Goal: Information Seeking & Learning: Learn about a topic

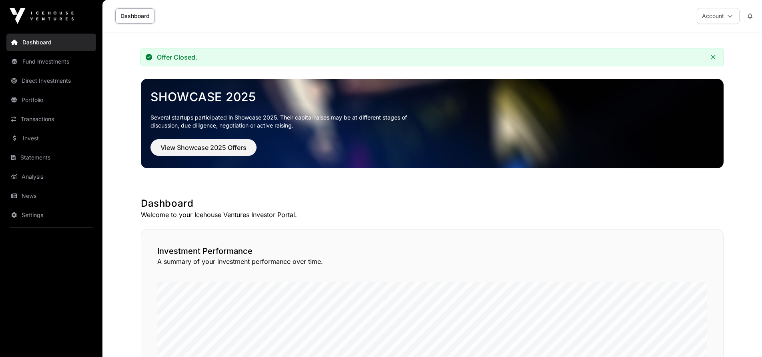
click at [58, 82] on link "Direct Investments" at bounding box center [51, 81] width 90 height 18
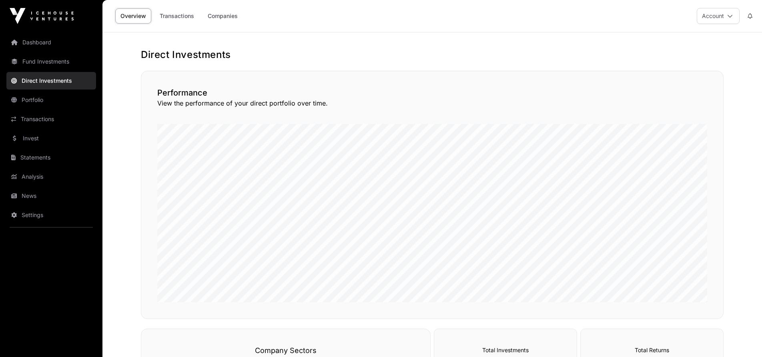
click at [41, 138] on link "Invest" at bounding box center [51, 139] width 90 height 18
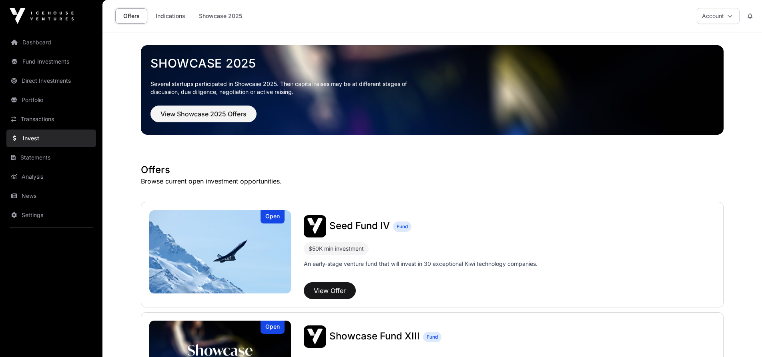
scroll to position [60, 0]
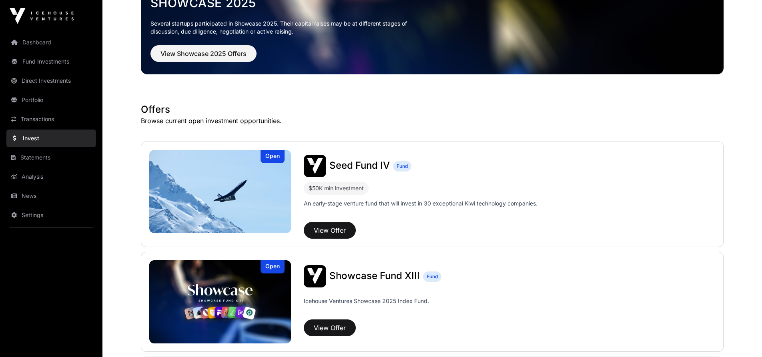
click at [353, 169] on span "Seed Fund IV" at bounding box center [359, 166] width 60 height 12
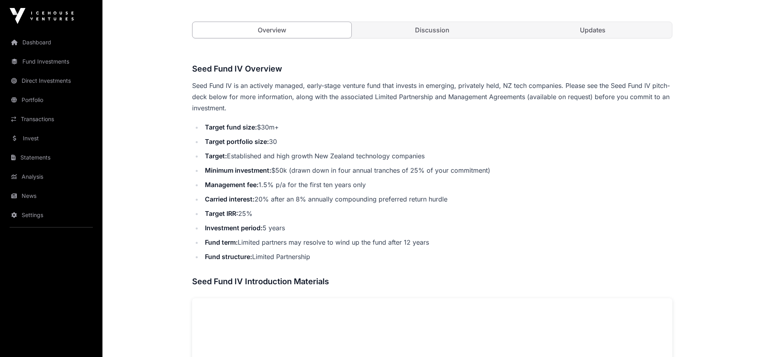
scroll to position [277, 0]
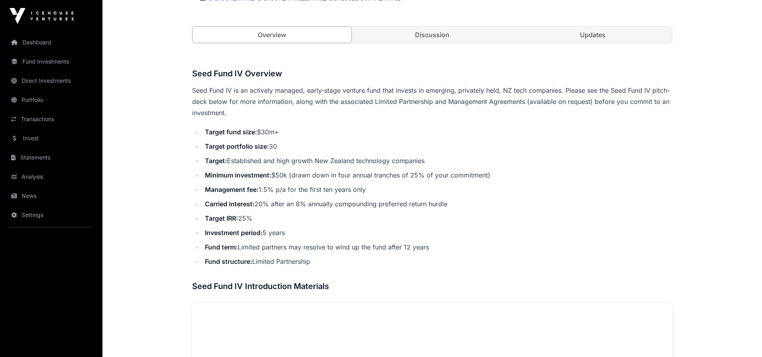
click at [439, 38] on link "Discussion" at bounding box center [432, 35] width 159 height 16
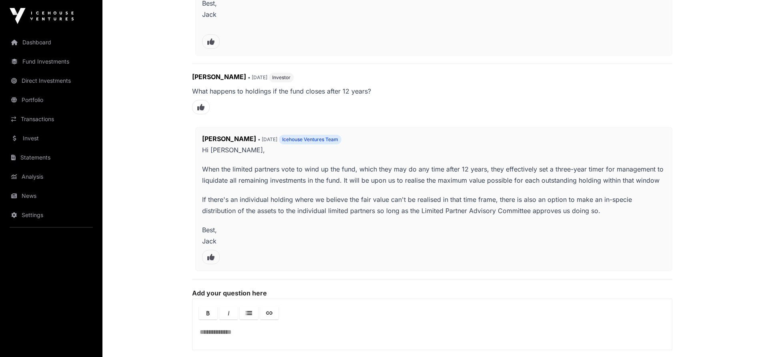
scroll to position [423, 0]
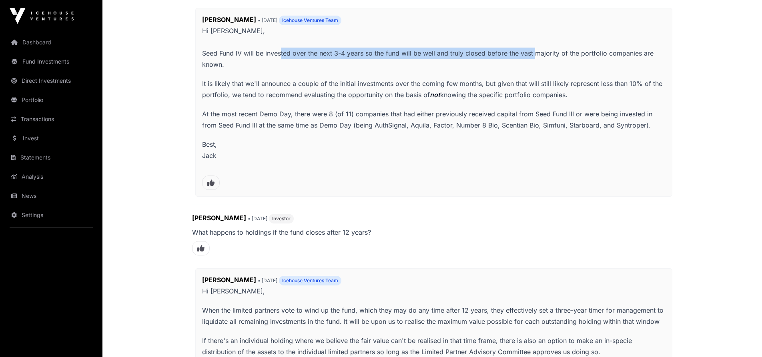
drag, startPoint x: 281, startPoint y: 54, endPoint x: 536, endPoint y: 54, distance: 255.3
click at [536, 54] on p "Hi [PERSON_NAME], Seed Fund IV will be invested over the next 3-4 years so the …" at bounding box center [433, 47] width 463 height 45
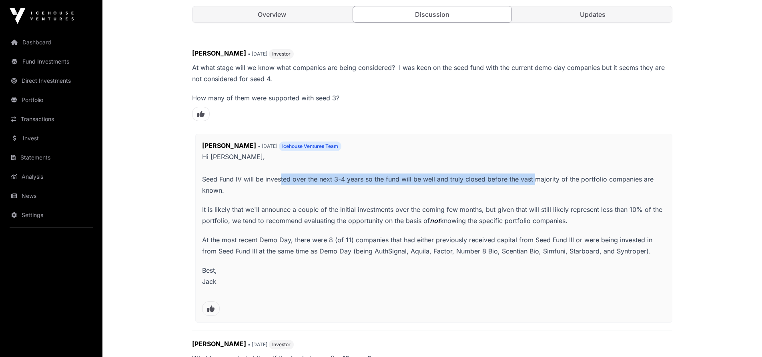
click at [434, 180] on p "Hi [PERSON_NAME], Seed Fund IV will be invested over the next 3-4 years so the …" at bounding box center [433, 173] width 463 height 45
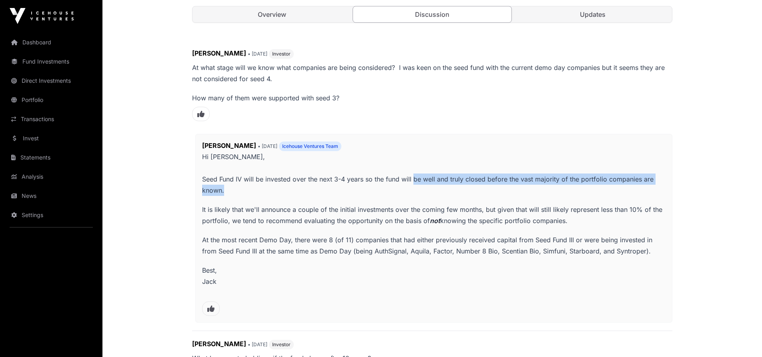
drag, startPoint x: 414, startPoint y: 181, endPoint x: 416, endPoint y: 196, distance: 14.9
click at [416, 196] on span "Hi [PERSON_NAME], Seed Fund IV will be invested over the next 3-4 years so the …" at bounding box center [433, 224] width 463 height 147
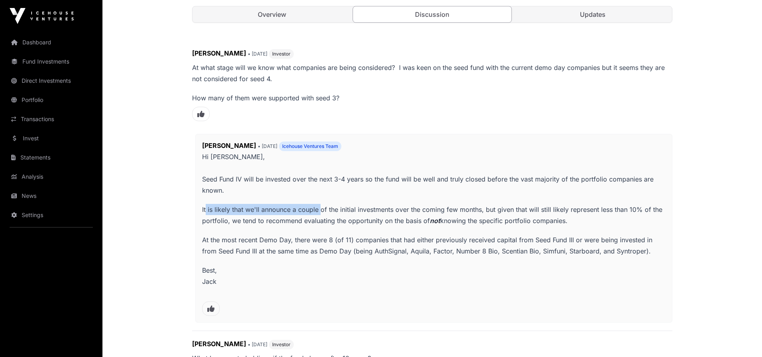
drag, startPoint x: 206, startPoint y: 209, endPoint x: 322, endPoint y: 209, distance: 115.2
click at [322, 209] on p "It is likely that we'll announce a couple of the initial investments over the c…" at bounding box center [433, 215] width 463 height 22
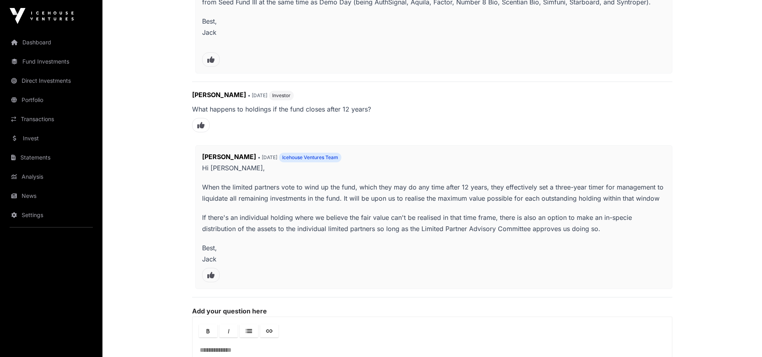
scroll to position [637, 0]
